Goal: Transaction & Acquisition: Book appointment/travel/reservation

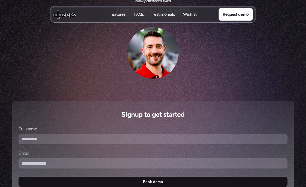
scroll to position [54, 0]
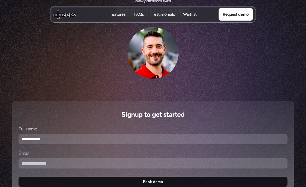
type input "**********"
click at [78, 164] on input "Email" at bounding box center [152, 163] width 269 height 10
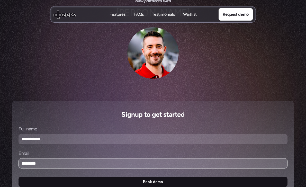
type input "**********"
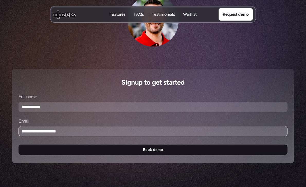
scroll to position [0, 0]
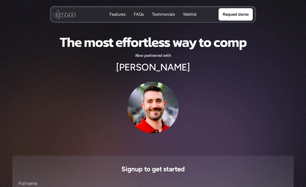
click at [146, 67] on h2 "[PERSON_NAME]" at bounding box center [153, 67] width 74 height 13
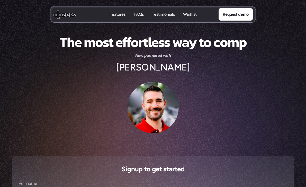
scroll to position [33, 0]
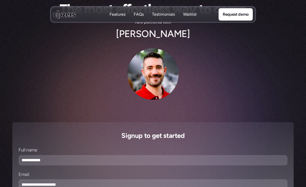
click at [135, 137] on h3 "Signup to get started" at bounding box center [152, 135] width 269 height 11
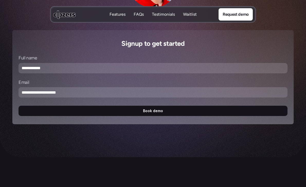
scroll to position [0, 0]
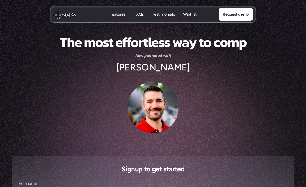
click at [159, 108] on img at bounding box center [152, 107] width 51 height 51
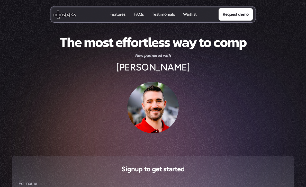
click at [60, 17] on use at bounding box center [64, 14] width 22 height 8
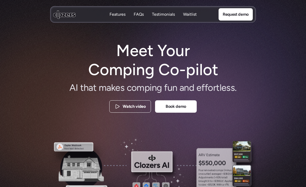
click at [68, 15] on use at bounding box center [64, 14] width 22 height 8
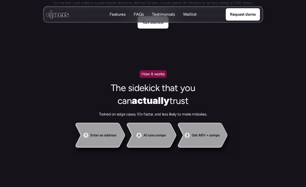
scroll to position [373, 0]
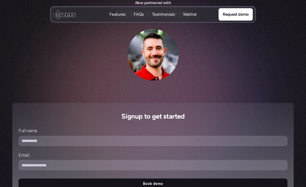
scroll to position [71, 0]
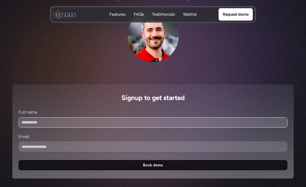
click at [107, 120] on input "Full name" at bounding box center [152, 122] width 269 height 10
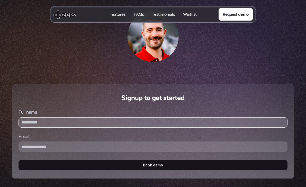
type input "**********"
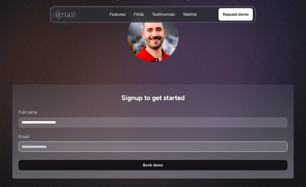
click at [73, 149] on input "Email" at bounding box center [152, 146] width 269 height 10
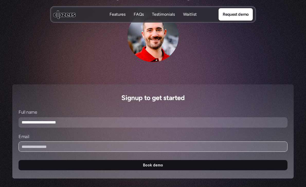
type input "**********"
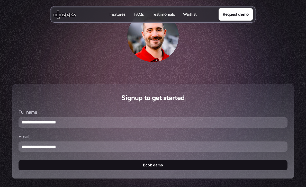
click at [92, 164] on button "Book demo" at bounding box center [152, 165] width 269 height 10
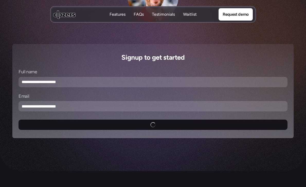
scroll to position [143, 0]
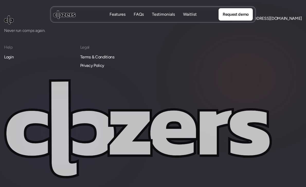
scroll to position [500, 0]
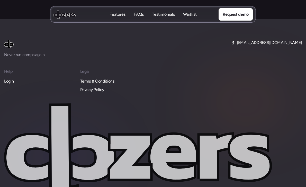
click at [11, 82] on p "Login" at bounding box center [9, 81] width 10 height 7
